Goal: Information Seeking & Learning: Find specific fact

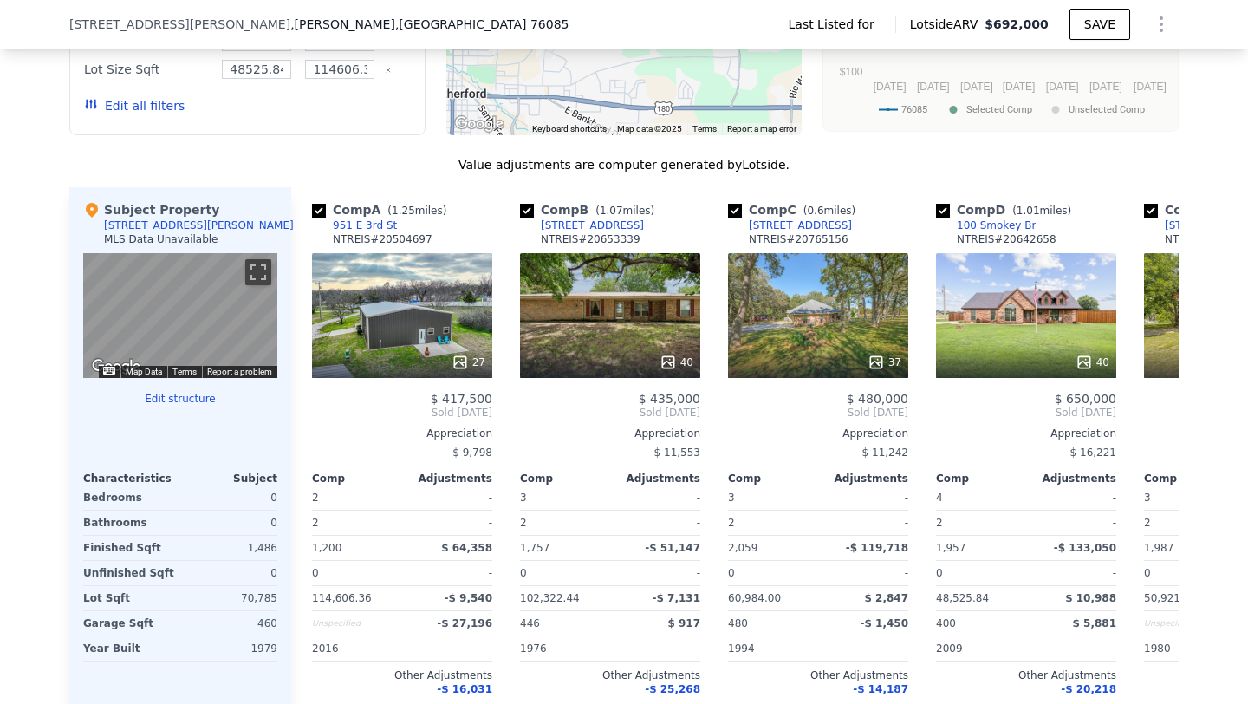
scroll to position [1354, 0]
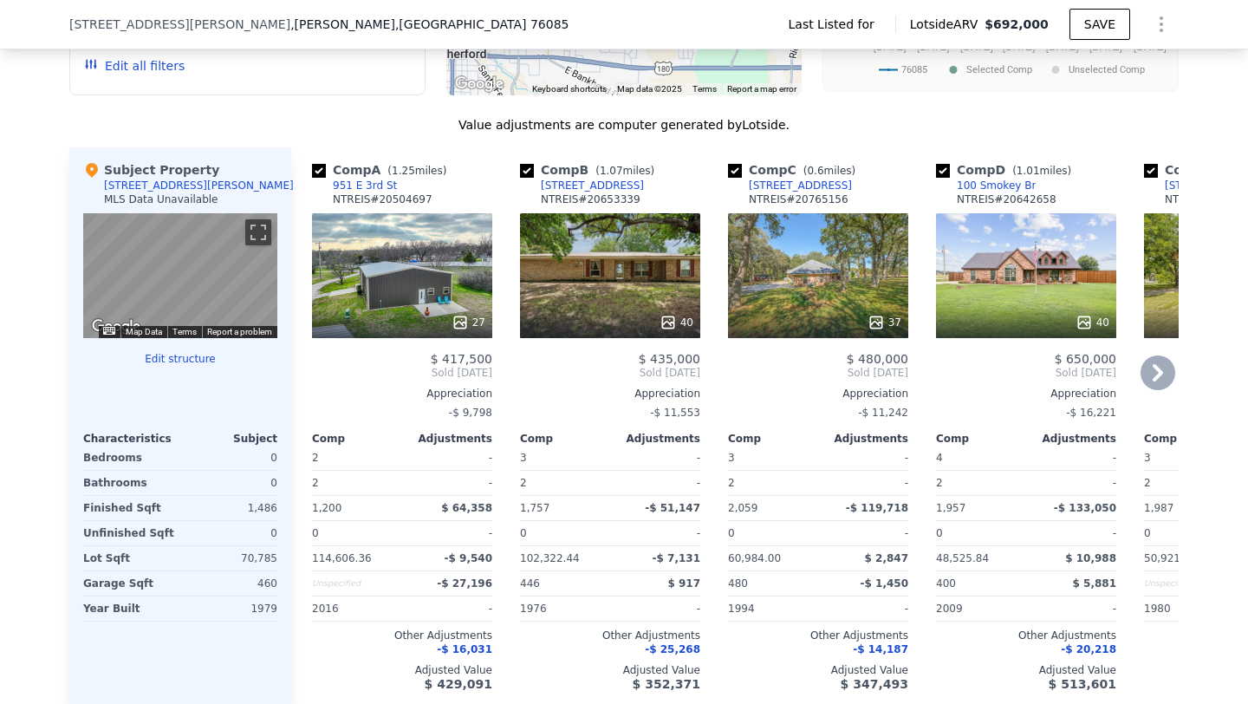
click at [683, 314] on div "40" at bounding box center [677, 322] width 34 height 17
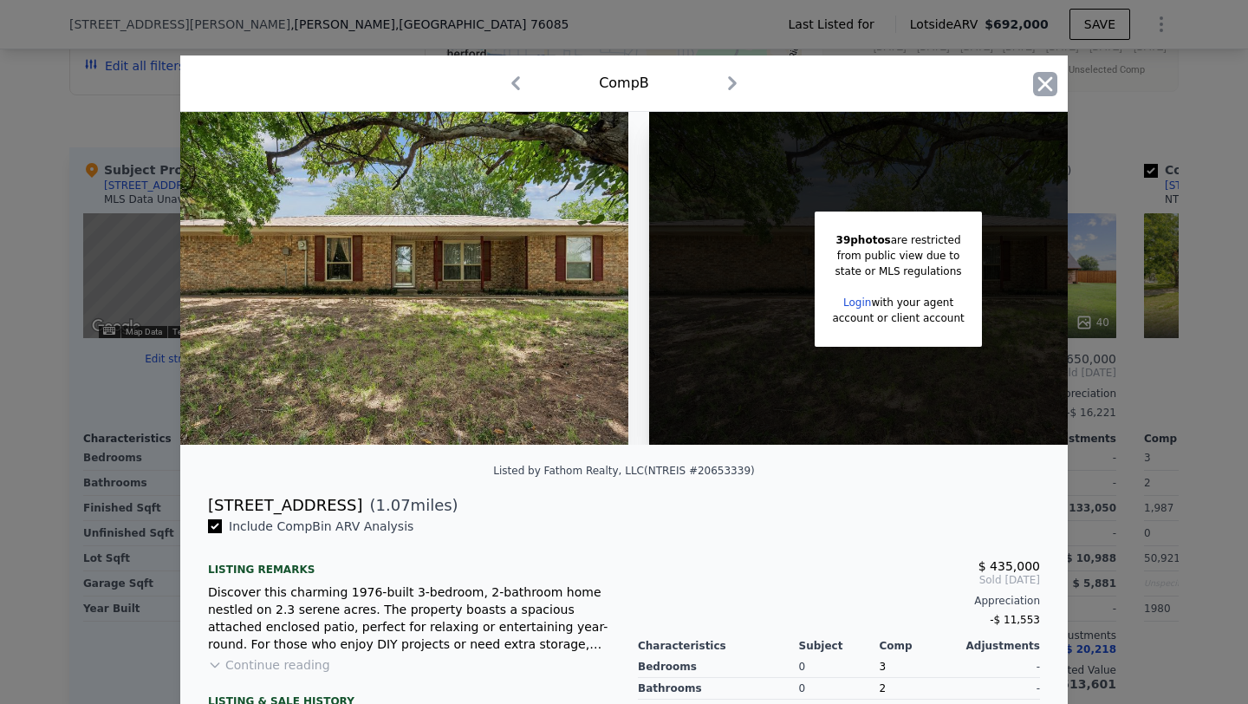
click at [1035, 75] on icon "button" at bounding box center [1045, 84] width 24 height 24
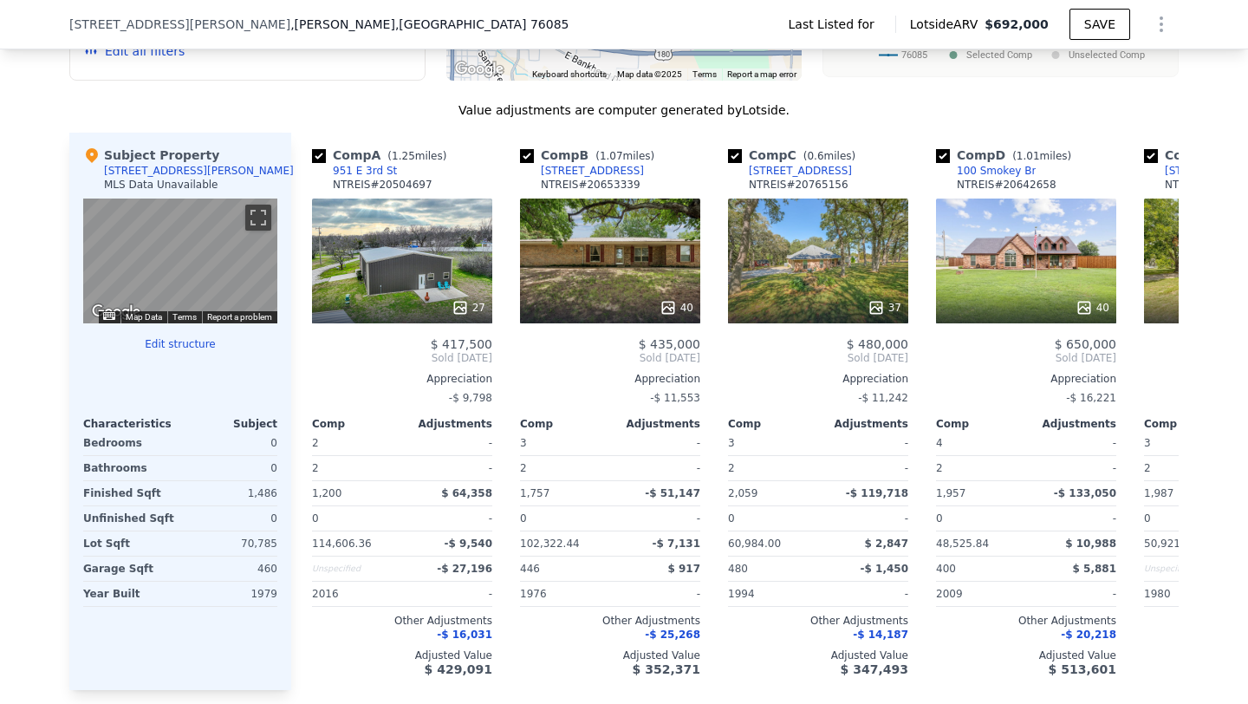
scroll to position [0, 20]
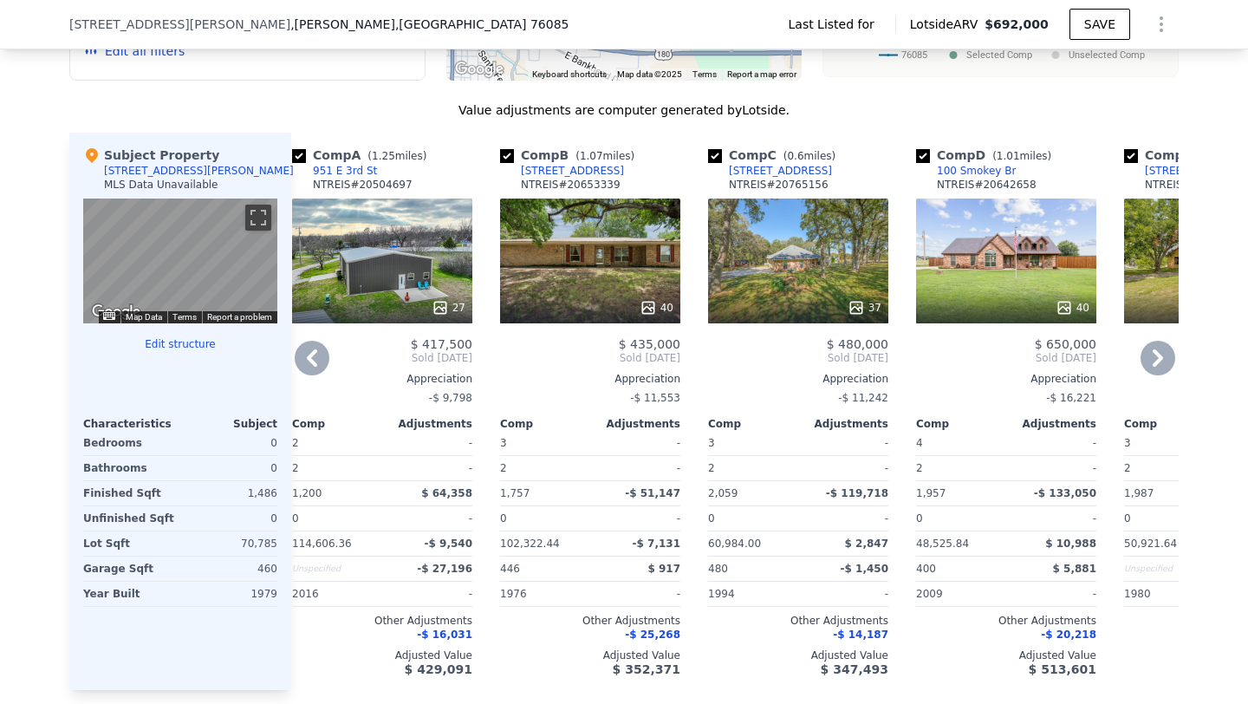
click at [656, 299] on icon at bounding box center [648, 307] width 17 height 17
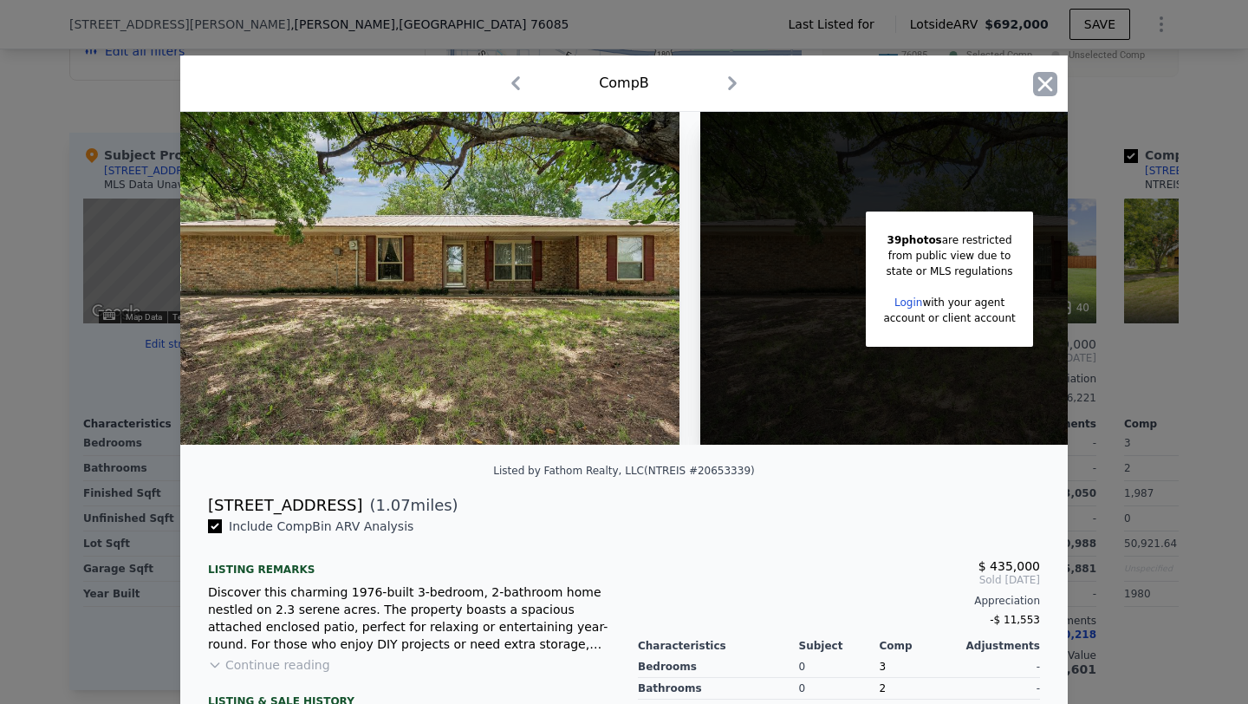
click at [1046, 77] on icon "button" at bounding box center [1045, 84] width 24 height 24
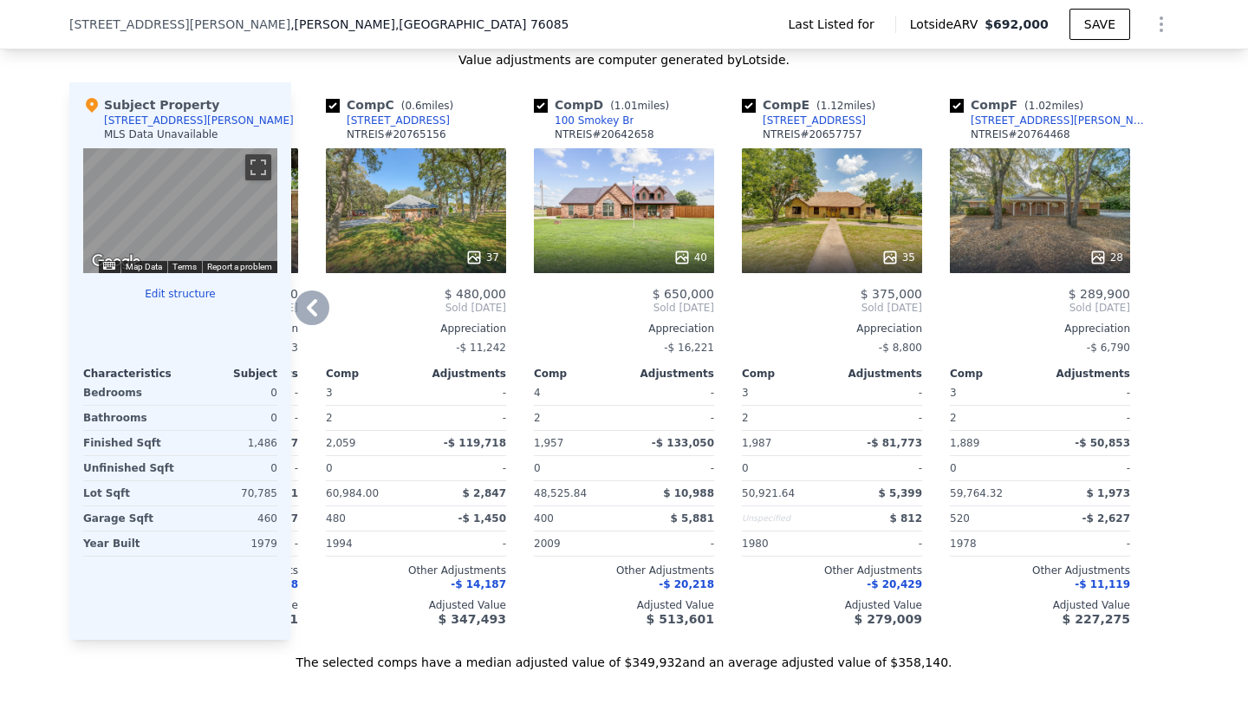
scroll to position [1381, 0]
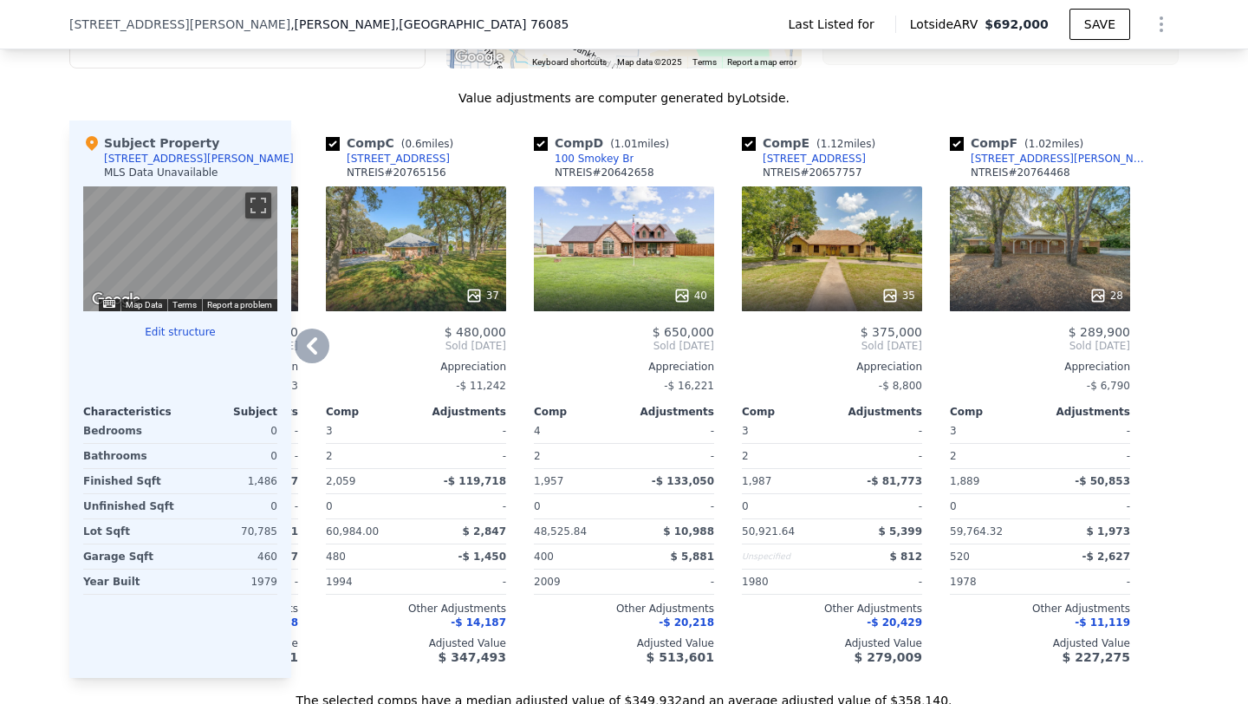
click at [1108, 287] on div "28" at bounding box center [1107, 295] width 34 height 17
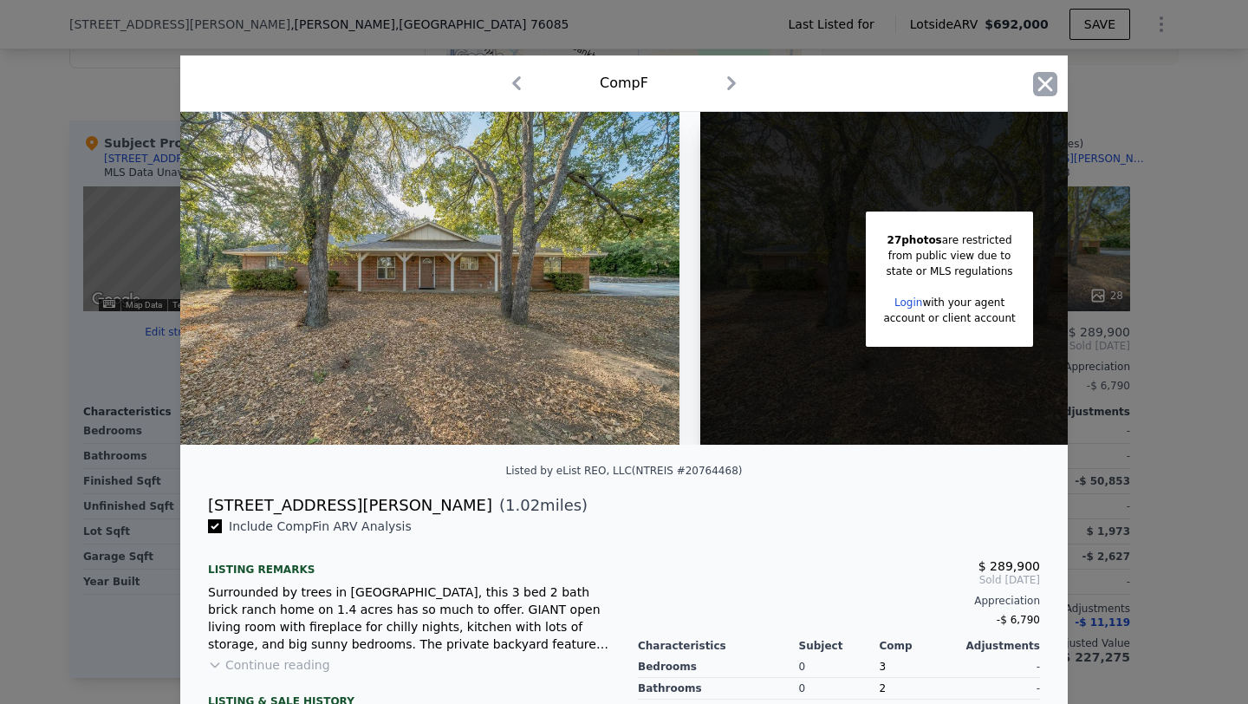
click at [1047, 82] on icon "button" at bounding box center [1045, 83] width 15 height 15
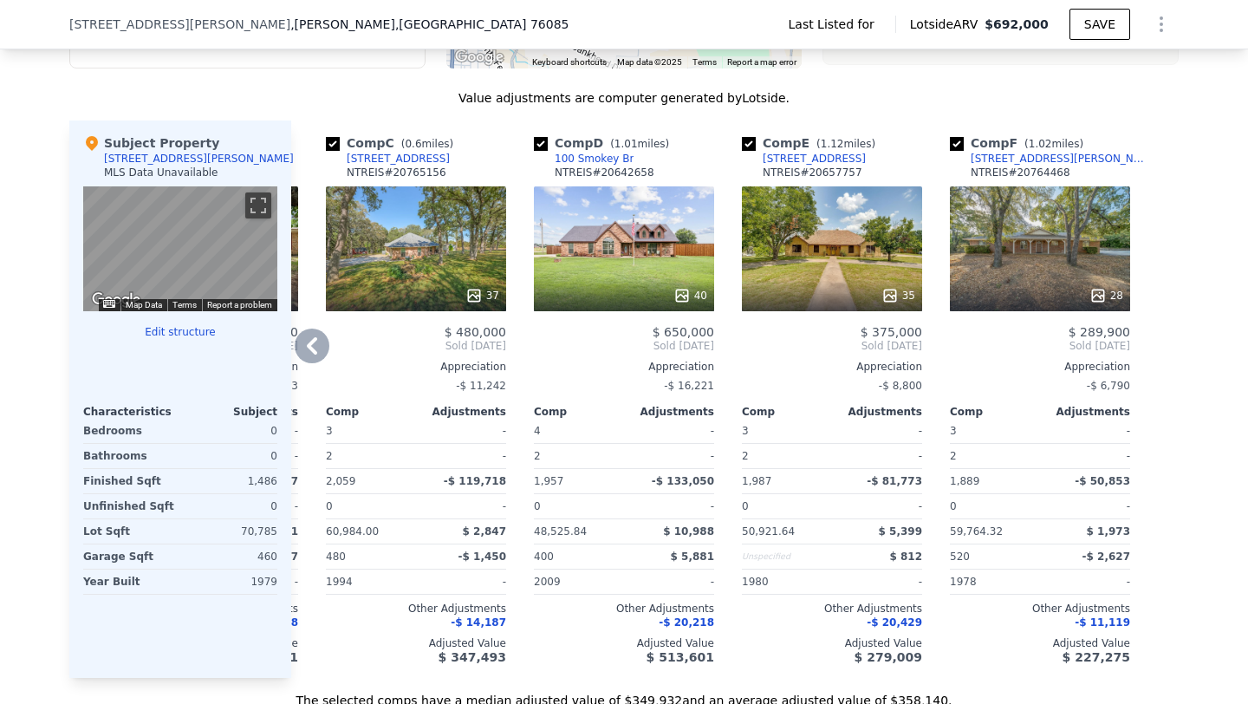
click at [1008, 152] on div "[STREET_ADDRESS][PERSON_NAME]" at bounding box center [1061, 159] width 180 height 14
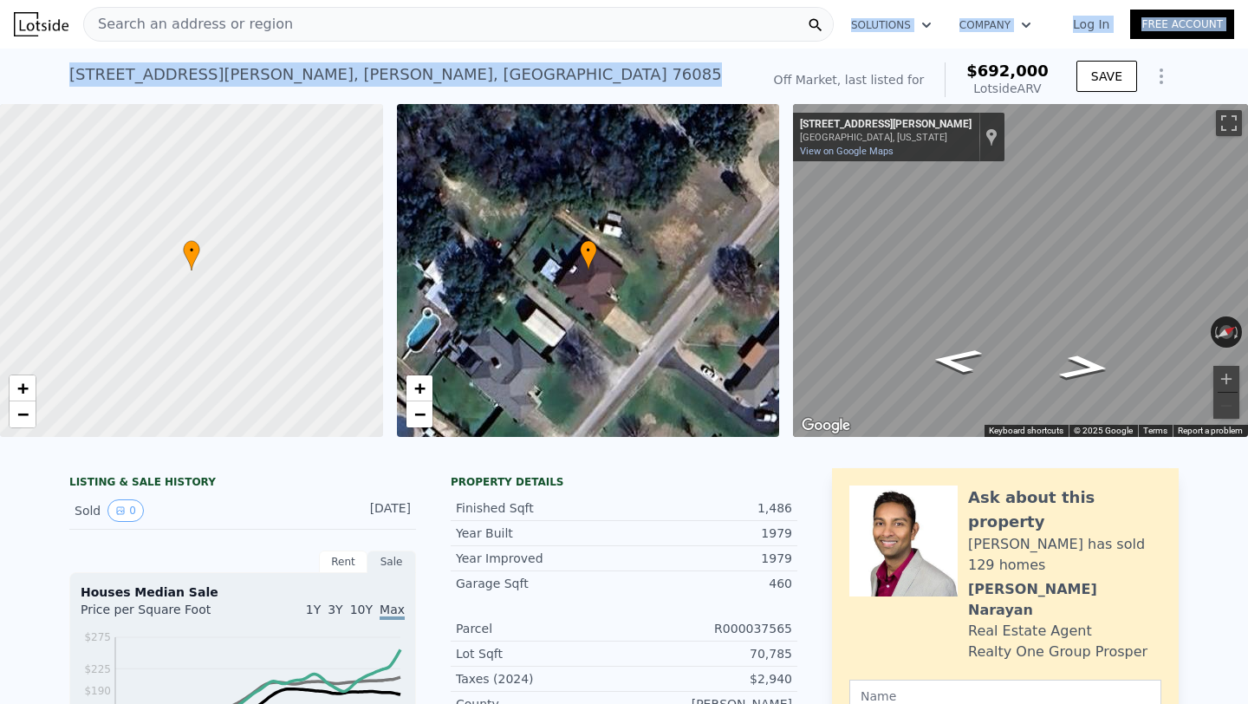
drag, startPoint x: 381, startPoint y: 46, endPoint x: 385, endPoint y: 77, distance: 31.4
click at [385, 77] on div "[STREET_ADDRESS][PERSON_NAME] No sales on record (~ARV $692k )" at bounding box center [411, 79] width 684 height 49
drag, startPoint x: 382, startPoint y: 61, endPoint x: 382, endPoint y: 75, distance: 14.7
click at [382, 75] on div "[STREET_ADDRESS][PERSON_NAME] No sales on record (~ARV $692k )" at bounding box center [411, 79] width 684 height 49
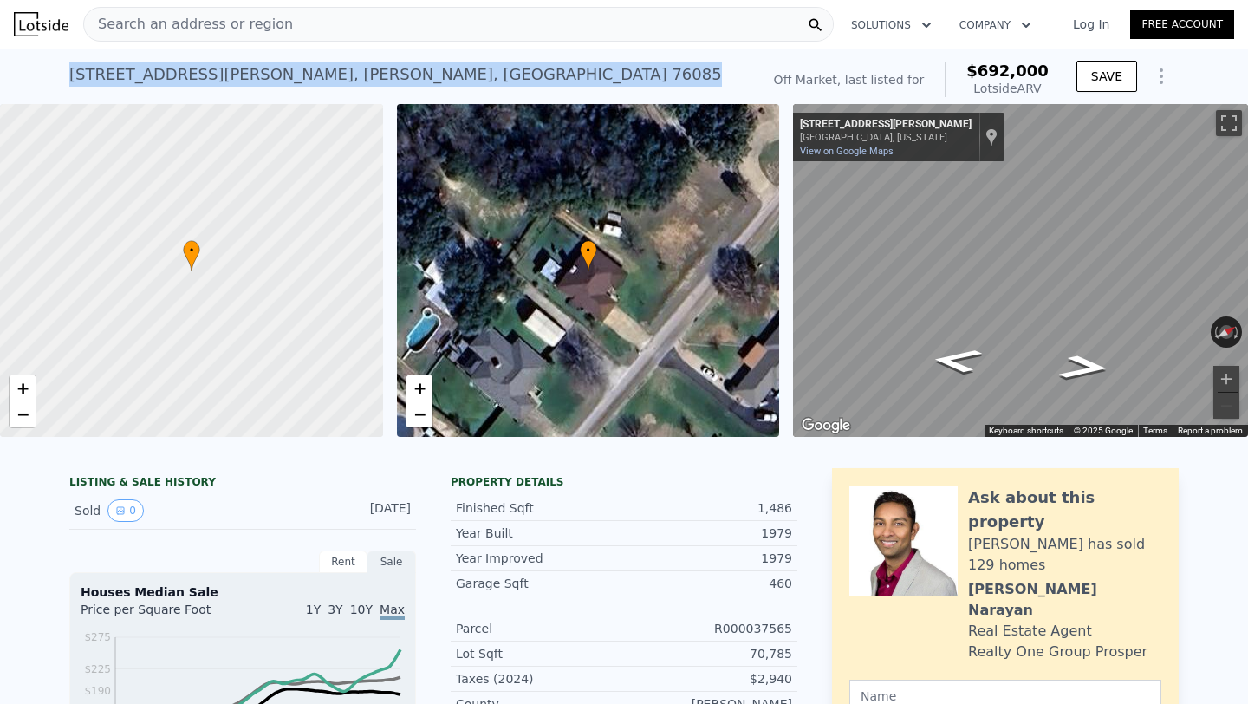
copy div "[STREET_ADDRESS][PERSON_NAME]"
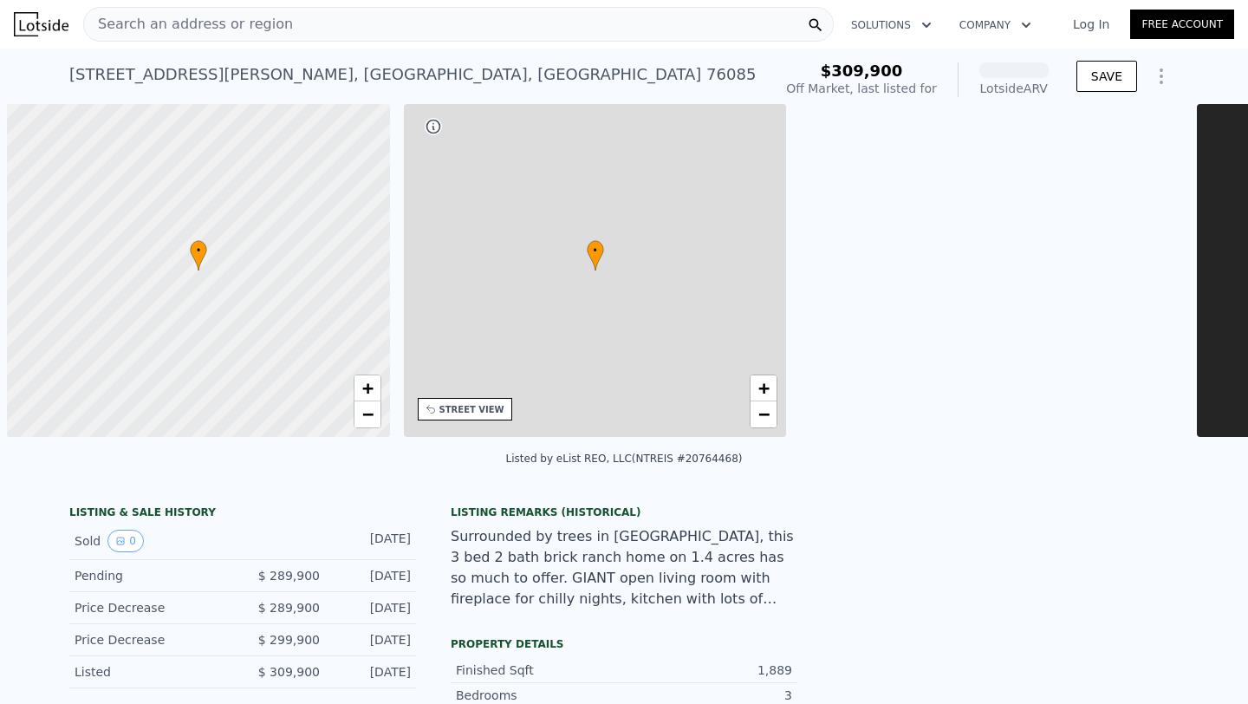
scroll to position [0, 7]
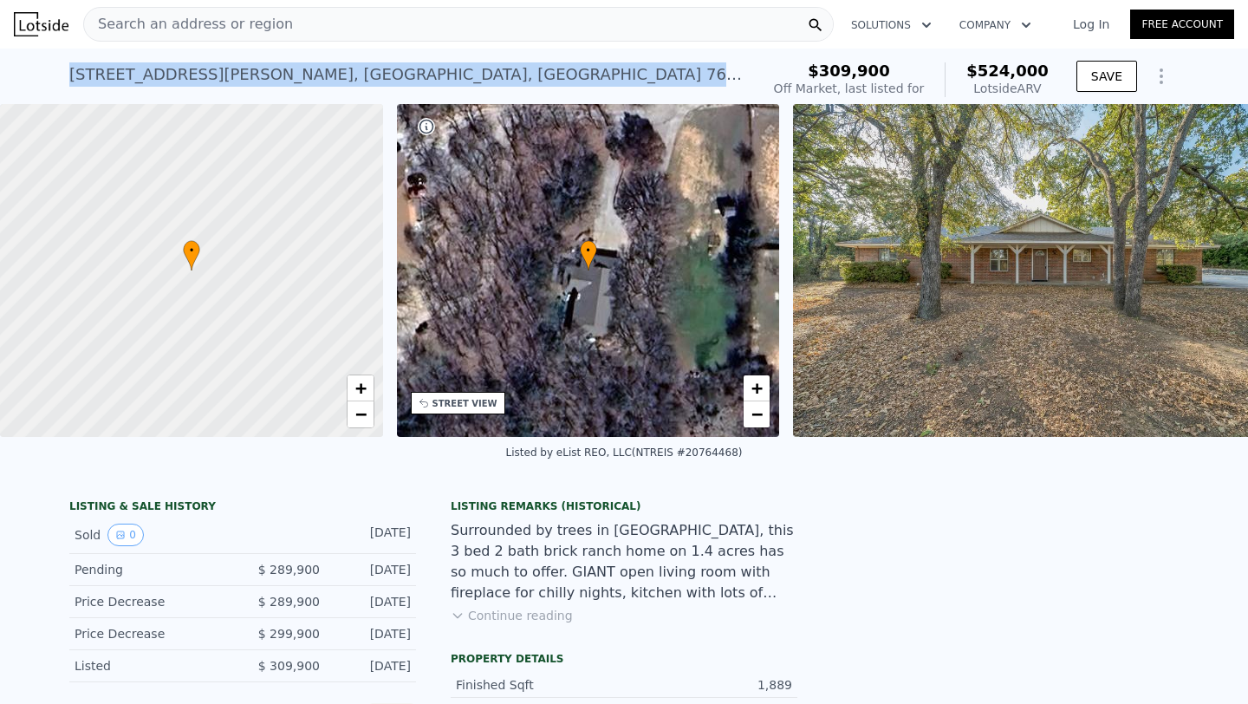
drag, startPoint x: 361, startPoint y: 72, endPoint x: 57, endPoint y: 78, distance: 303.4
click at [57, 78] on div "834 Gail Dr , Parker County , TX 76085 No sales on record (~ARV $524k ) $309,90…" at bounding box center [624, 76] width 1248 height 55
copy div "834 Gail Dr , Parker County , TX 76085"
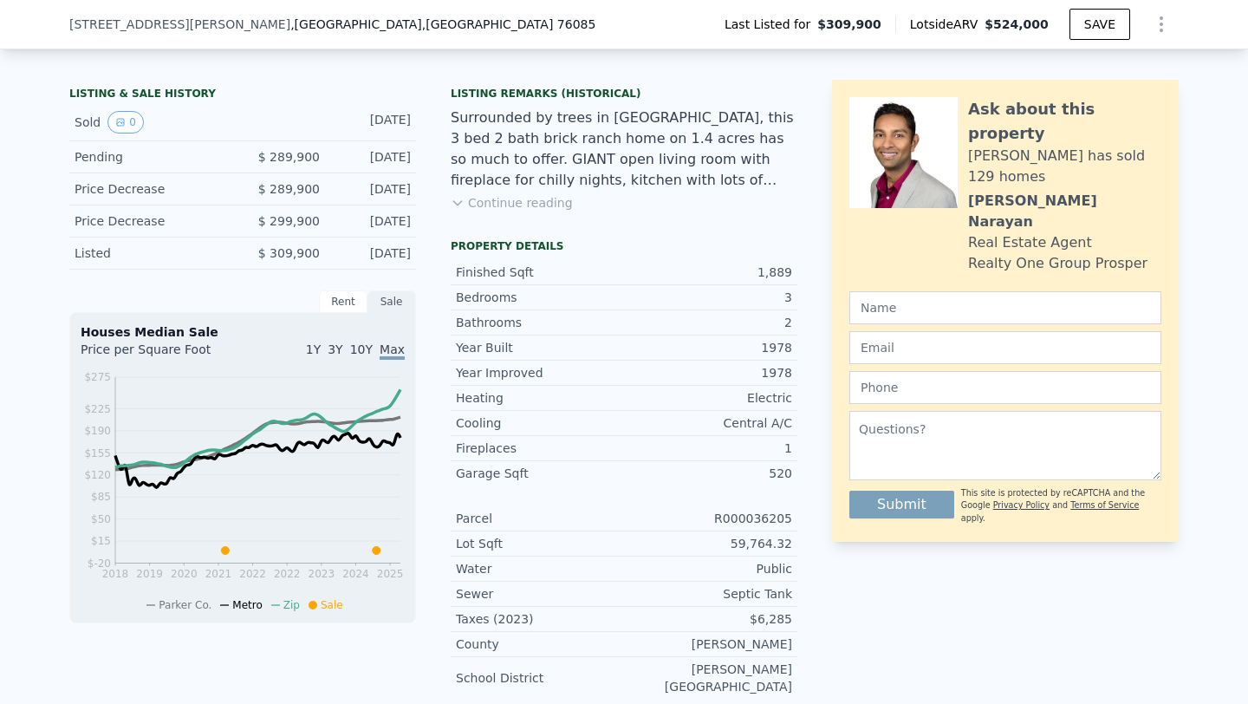
scroll to position [286, 0]
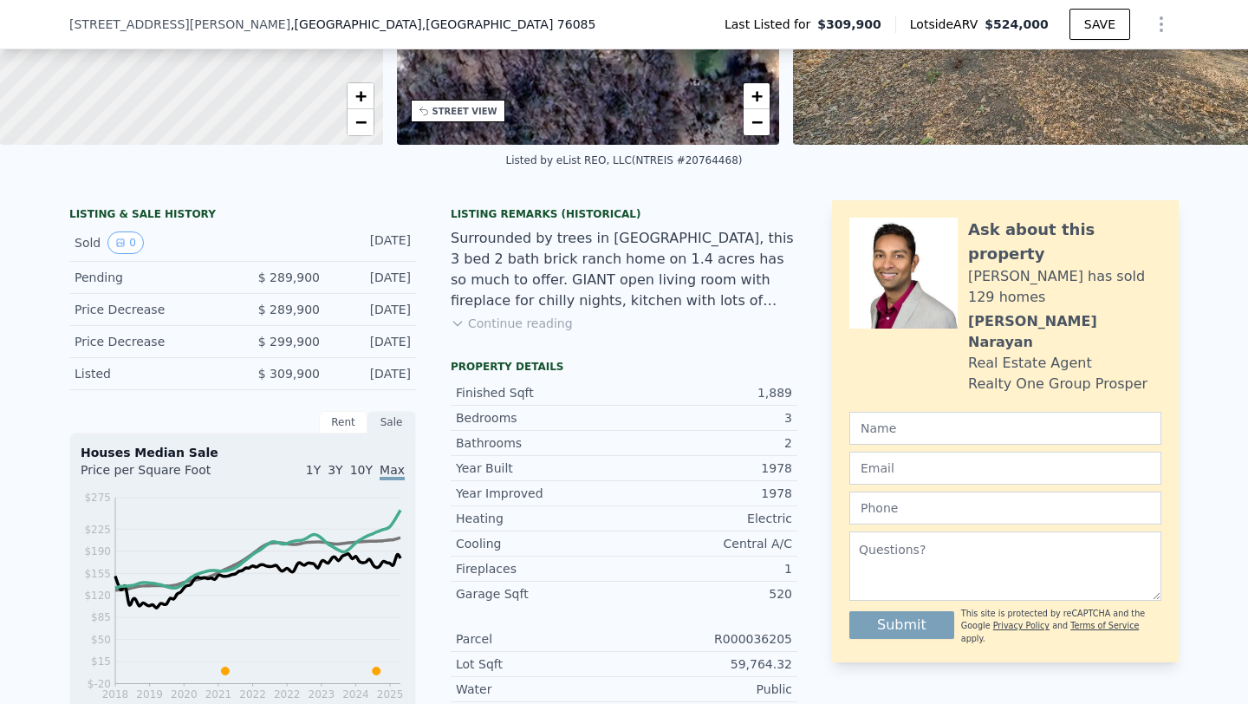
click at [420, 357] on div "LISTING & SALE HISTORY Sold 0 Jan 6, 2025 Pending $ 289,900 Dec 21, 2024 Price …" at bounding box center [433, 516] width 728 height 633
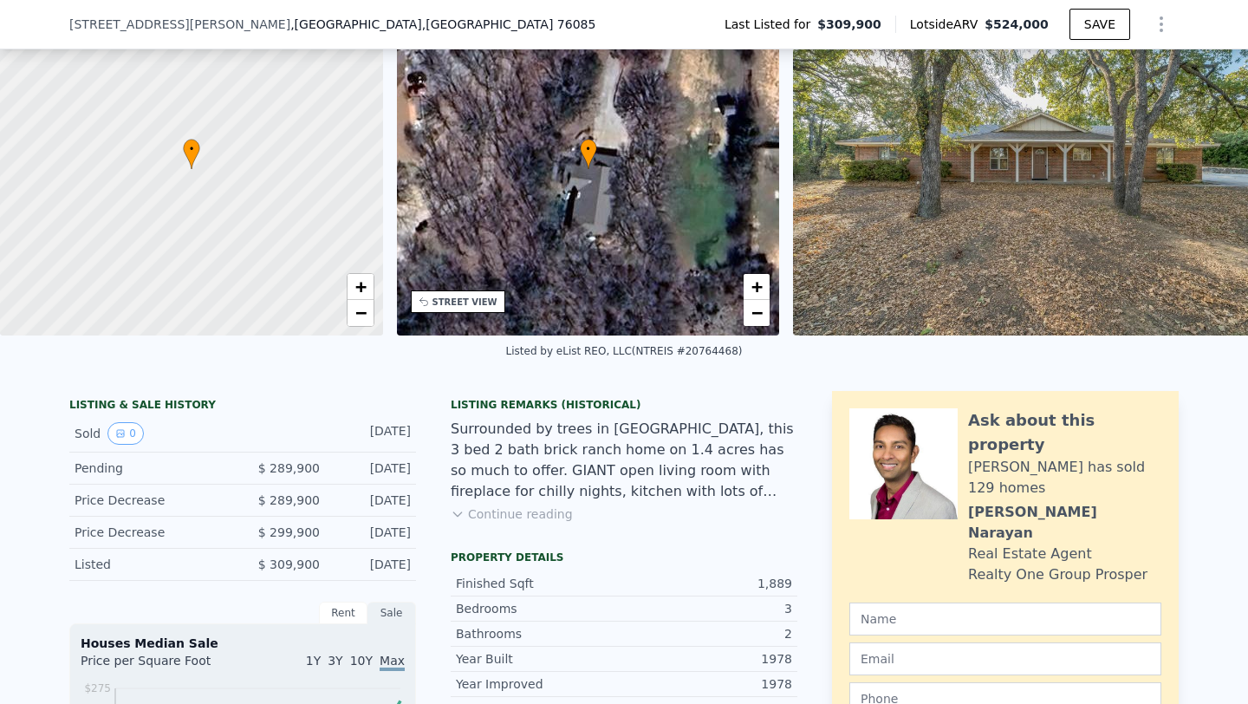
scroll to position [157, 0]
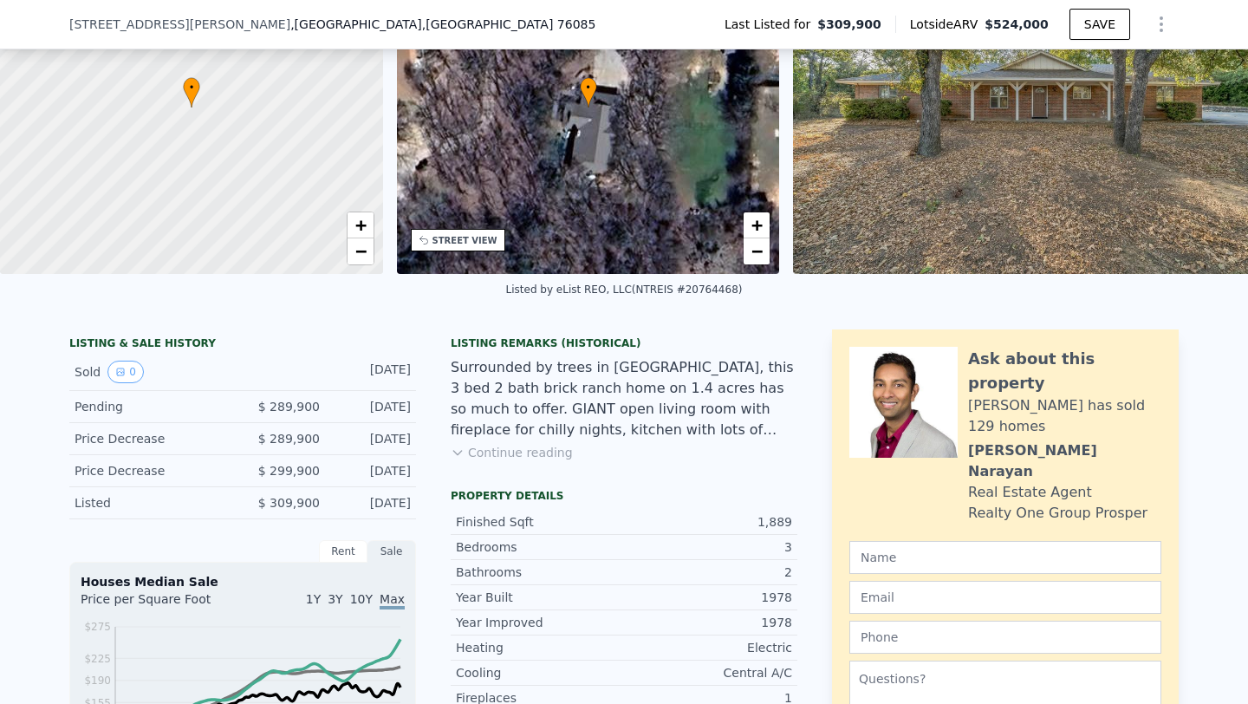
click at [485, 452] on button "Continue reading" at bounding box center [512, 452] width 122 height 17
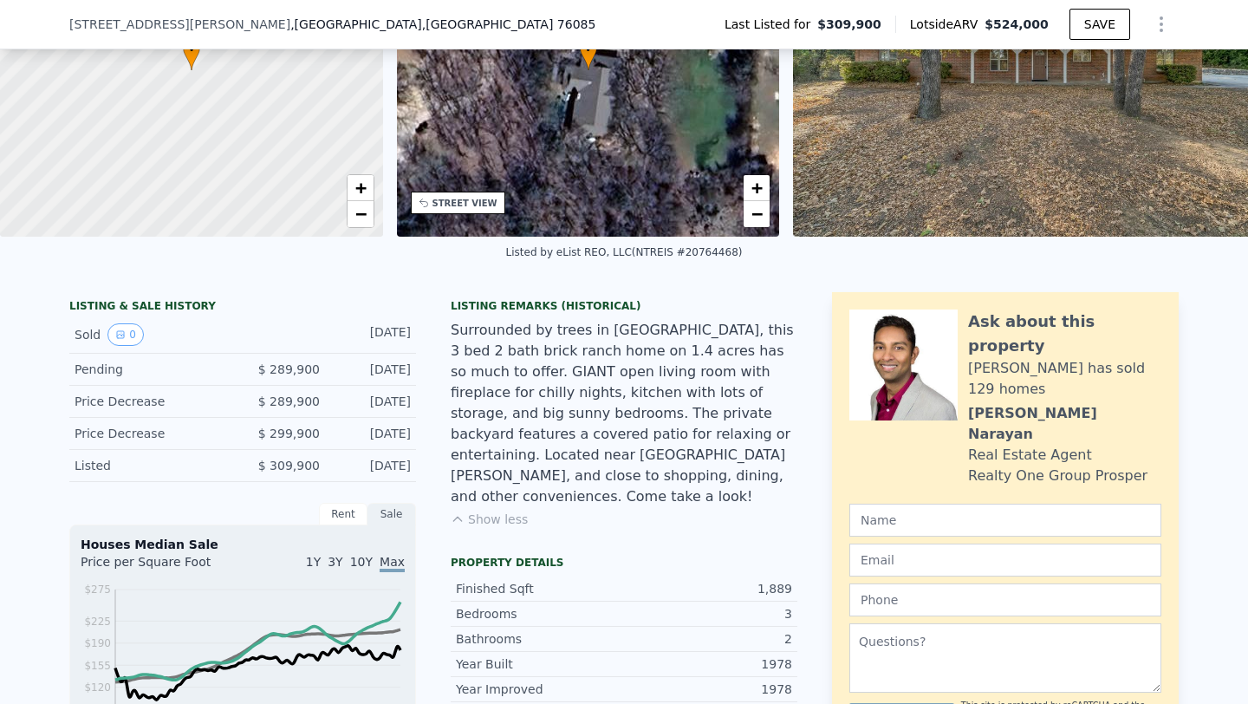
click at [638, 491] on div "Listing Remarks (Historical) Surrounded by trees in Weatherford, this 3 bed 2 b…" at bounding box center [624, 424] width 347 height 250
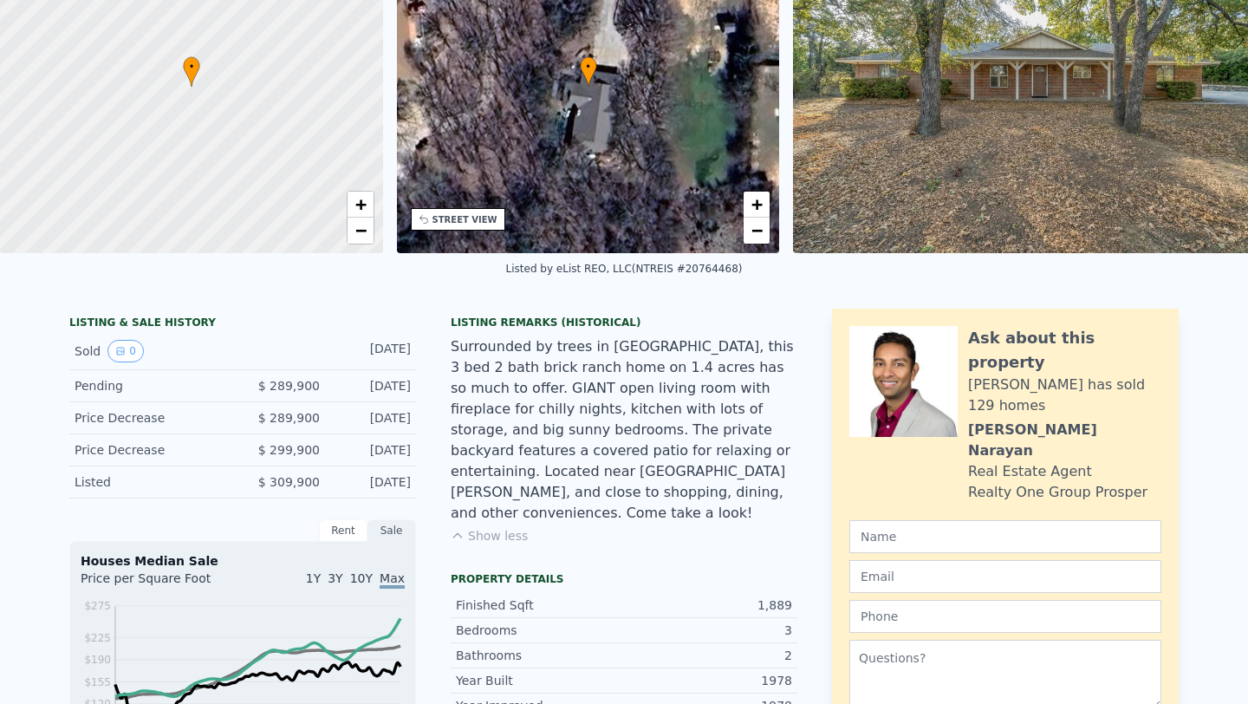
scroll to position [0, 0]
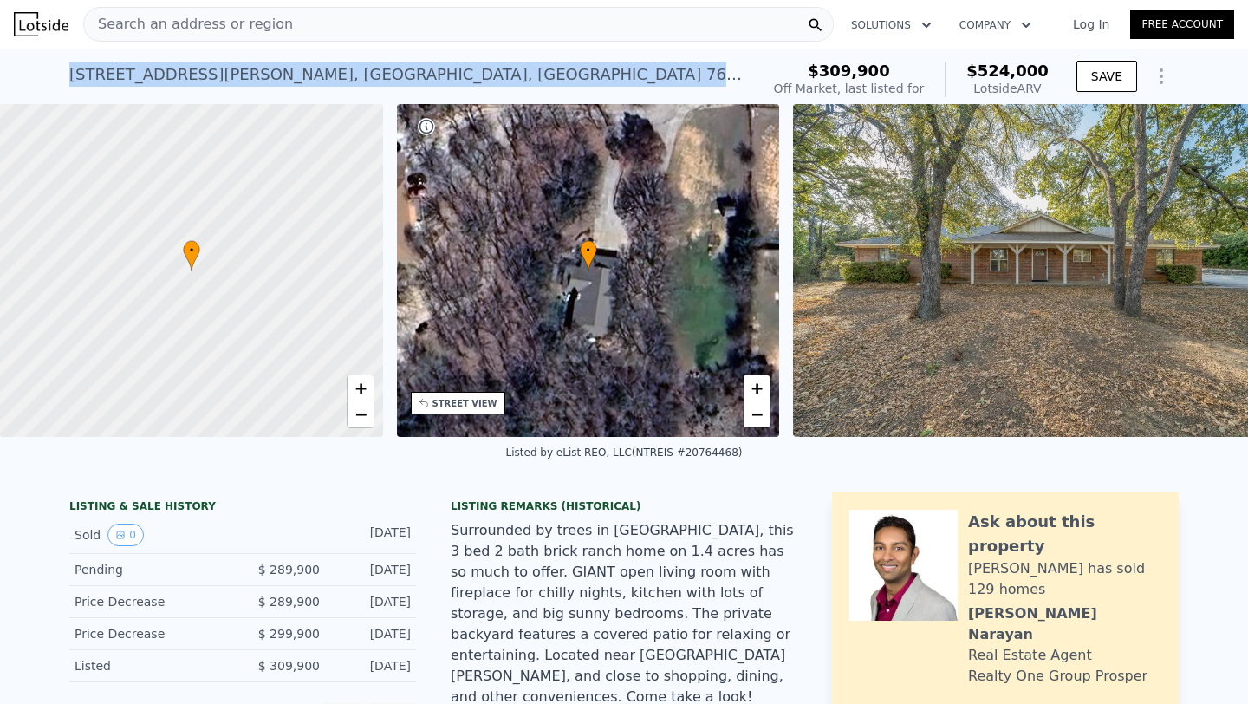
drag, startPoint x: 342, startPoint y: 55, endPoint x: 344, endPoint y: 69, distance: 14.0
click at [344, 69] on div "834 Gail Dr , Parker County , TX 76085 No sales on record (~ARV $524k )" at bounding box center [411, 79] width 684 height 49
copy div "834 Gail Dr , Parker County , TX 76085"
